Goal: Task Accomplishment & Management: Use online tool/utility

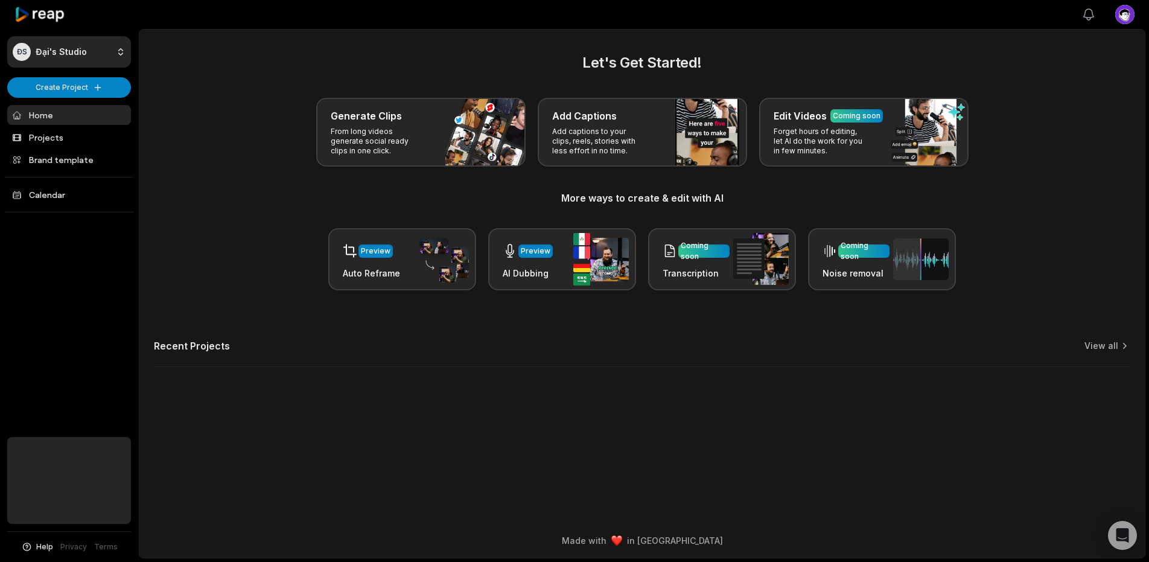
click at [1091, 19] on icon "button" at bounding box center [1089, 14] width 14 height 14
click at [1086, 16] on icon "button" at bounding box center [1089, 14] width 14 height 14
click at [1014, 95] on div "Let's Get Started! Generate Clips From long videos generate social ready clips …" at bounding box center [638, 171] width 968 height 238
click at [1082, 14] on icon "button" at bounding box center [1089, 14] width 14 height 14
click at [921, 380] on div "Let's Get Started! Generate Clips From long videos generate social ready clips …" at bounding box center [642, 217] width 1006 height 330
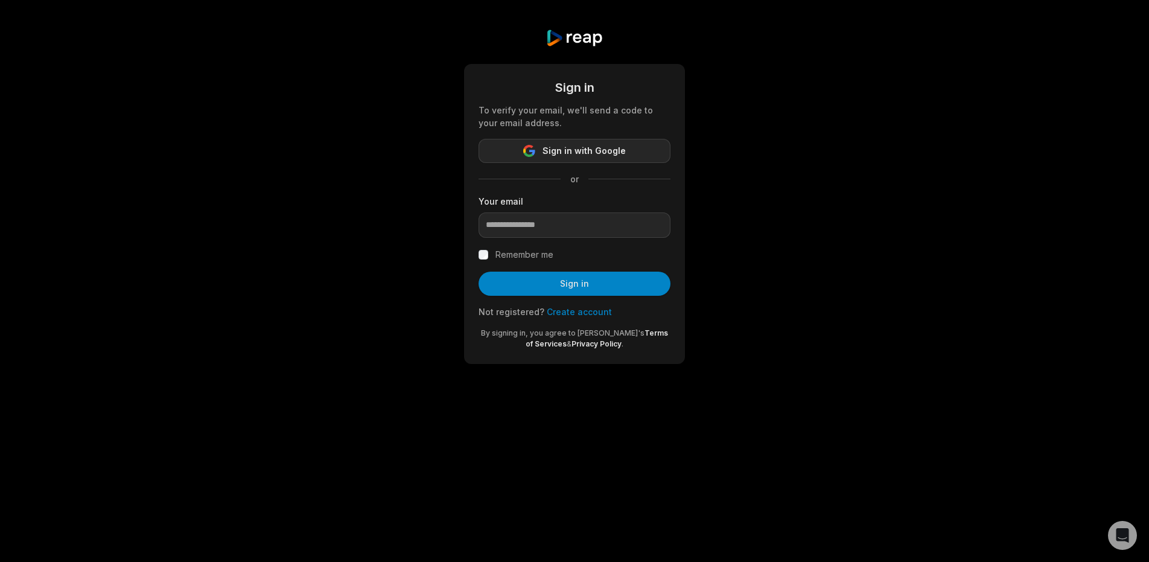
click at [554, 142] on button "Sign in with Google" at bounding box center [575, 151] width 192 height 24
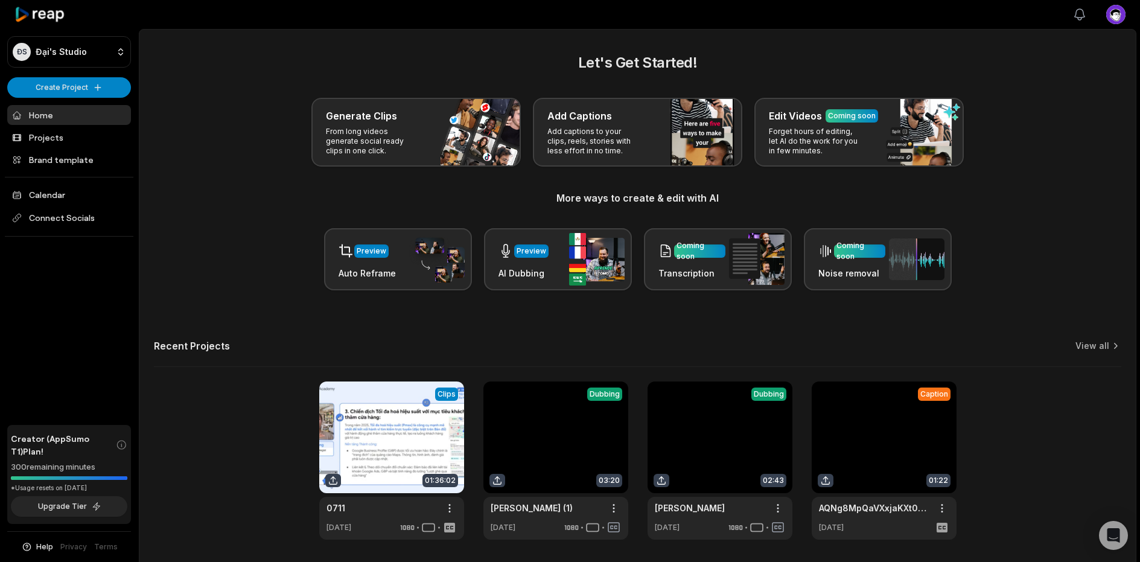
click at [1079, 15] on icon "button" at bounding box center [1080, 14] width 14 height 14
click at [745, 50] on main "Let's Get Started! Generate Clips From long videos generate social ready clips …" at bounding box center [637, 297] width 997 height 534
